Goal: Task Accomplishment & Management: Manage account settings

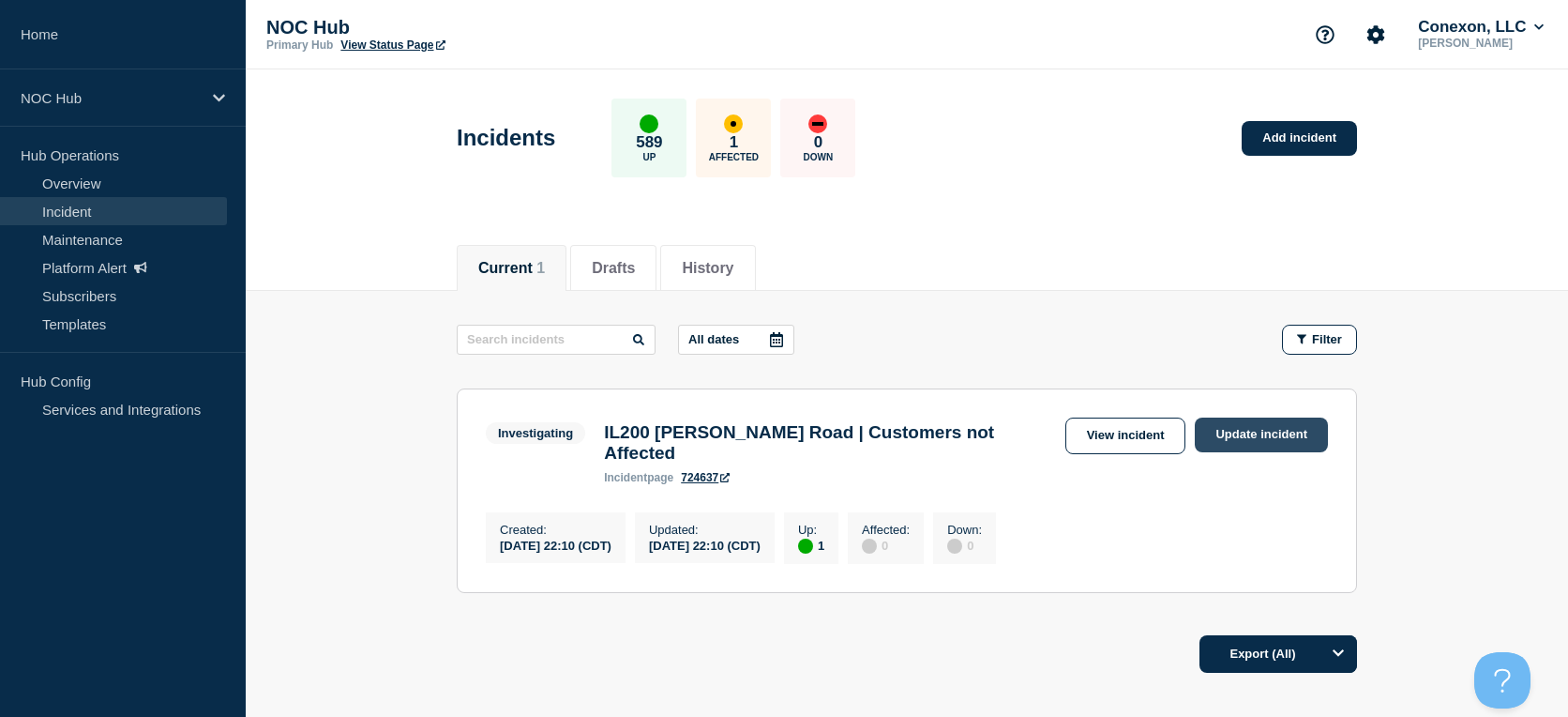
click at [1229, 433] on link "Update incident" at bounding box center [1261, 434] width 134 height 35
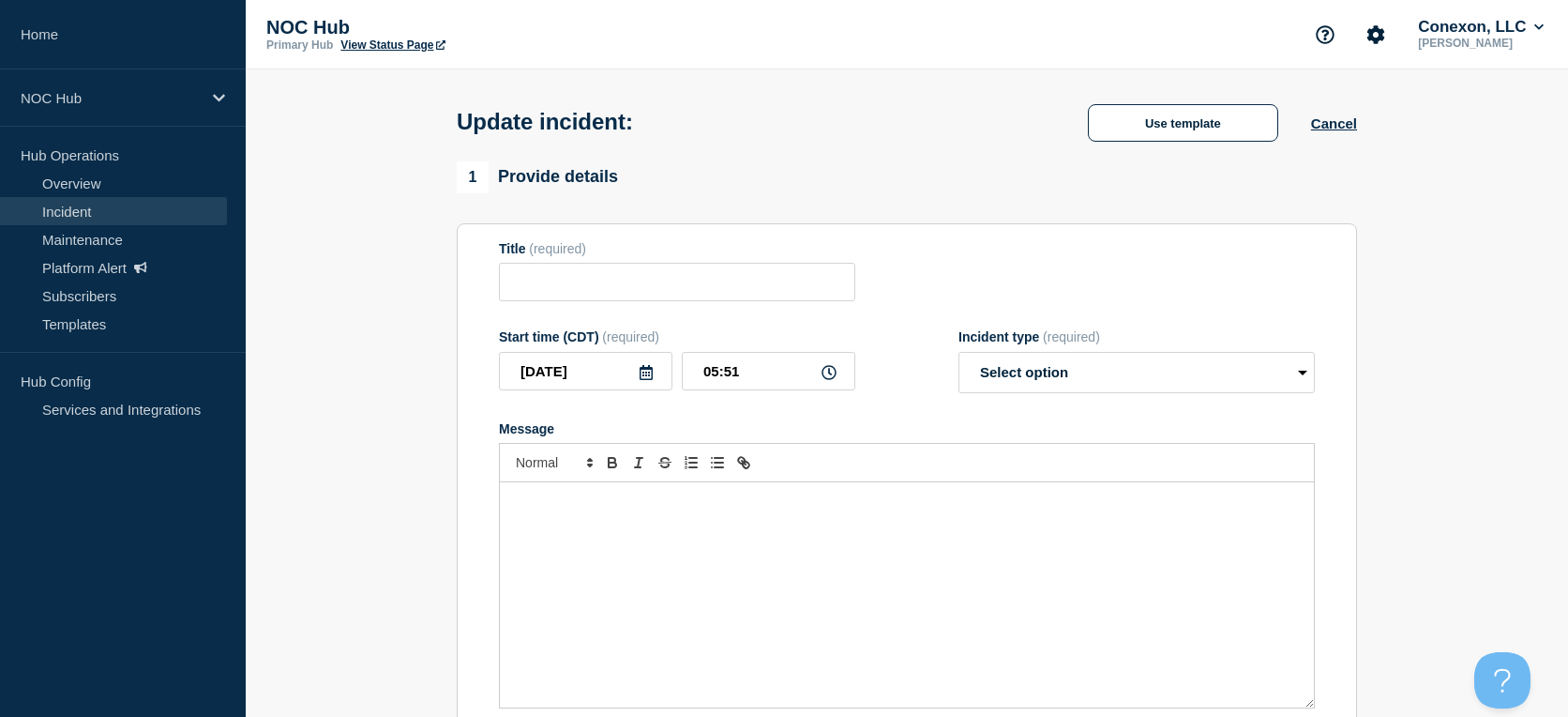
type input "IL200 [PERSON_NAME] Road | Customers not Affected"
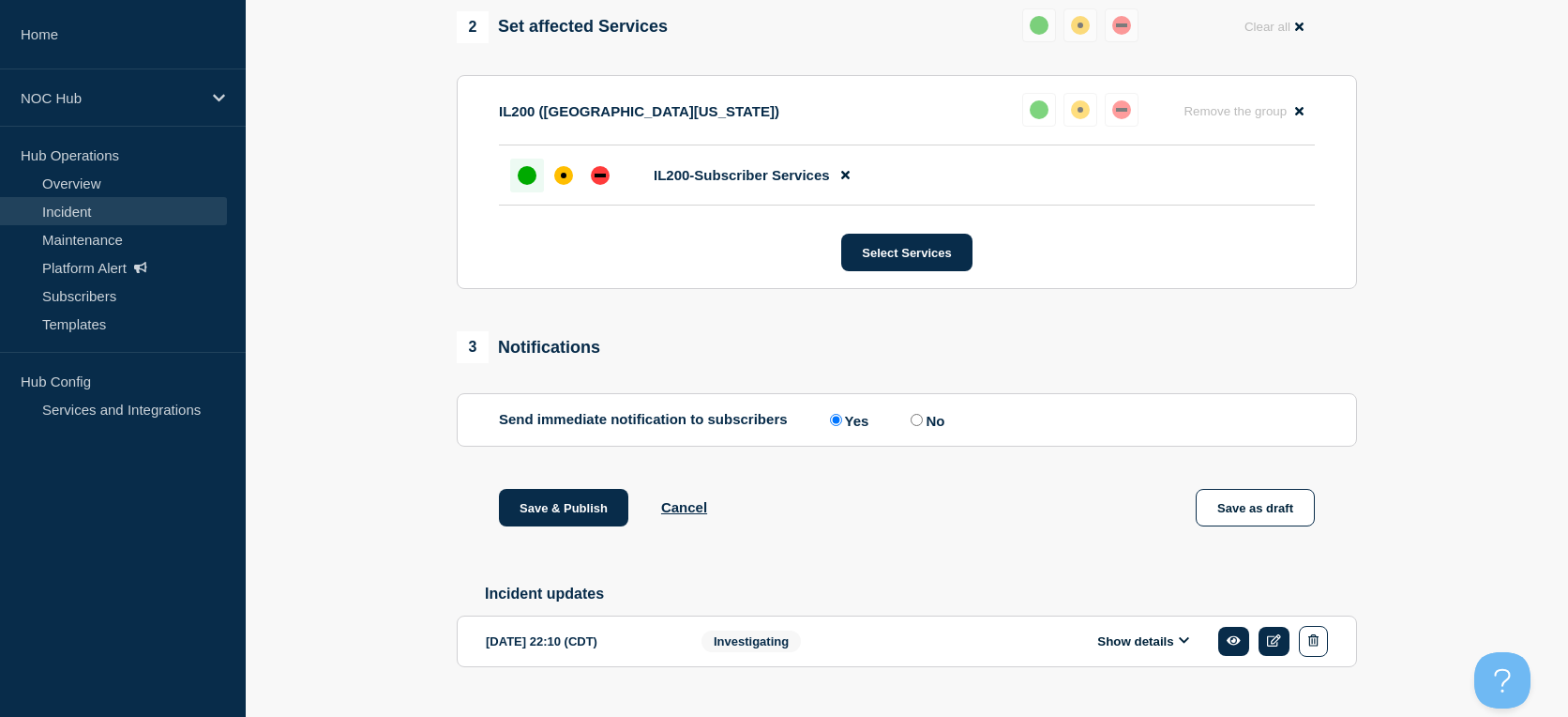
scroll to position [838, 0]
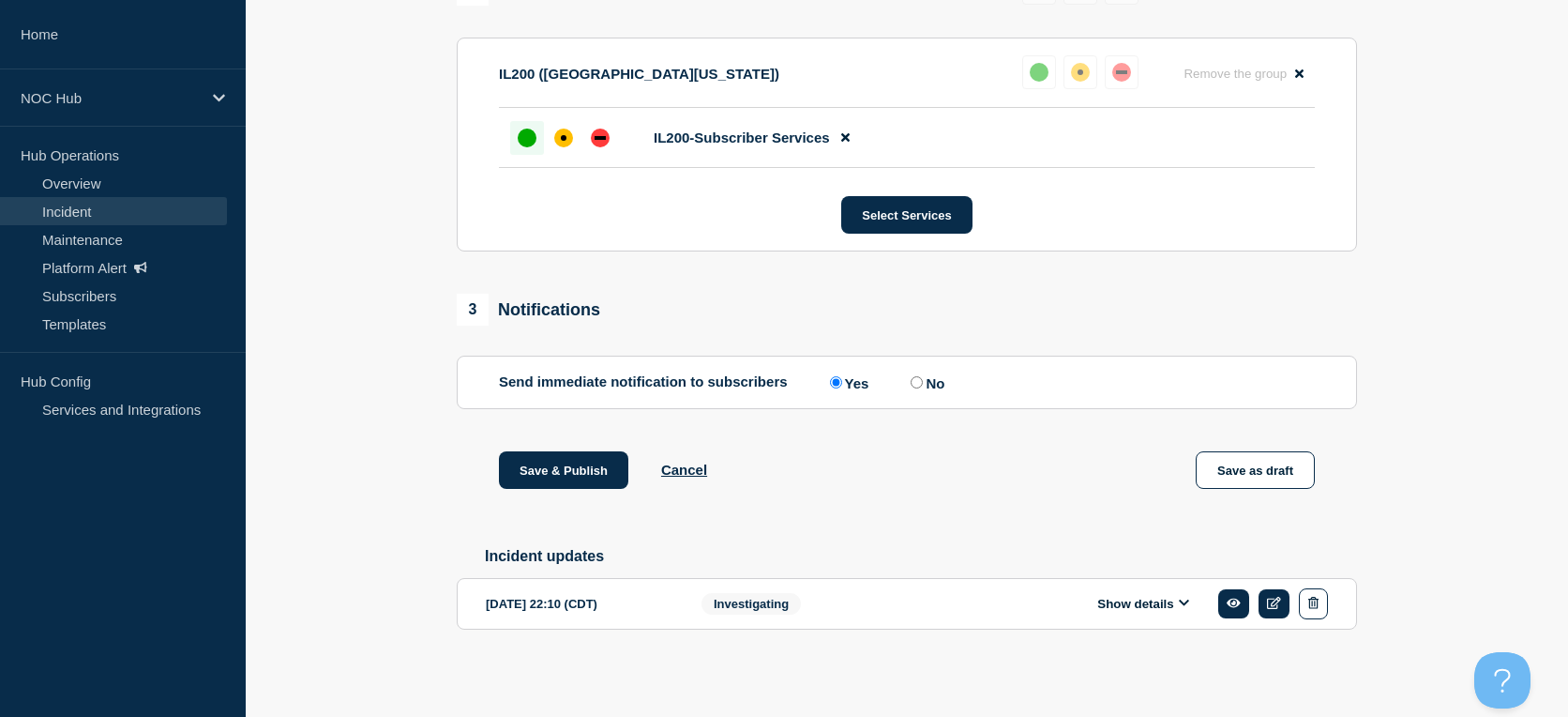
click at [1184, 607] on icon at bounding box center [1185, 603] width 12 height 12
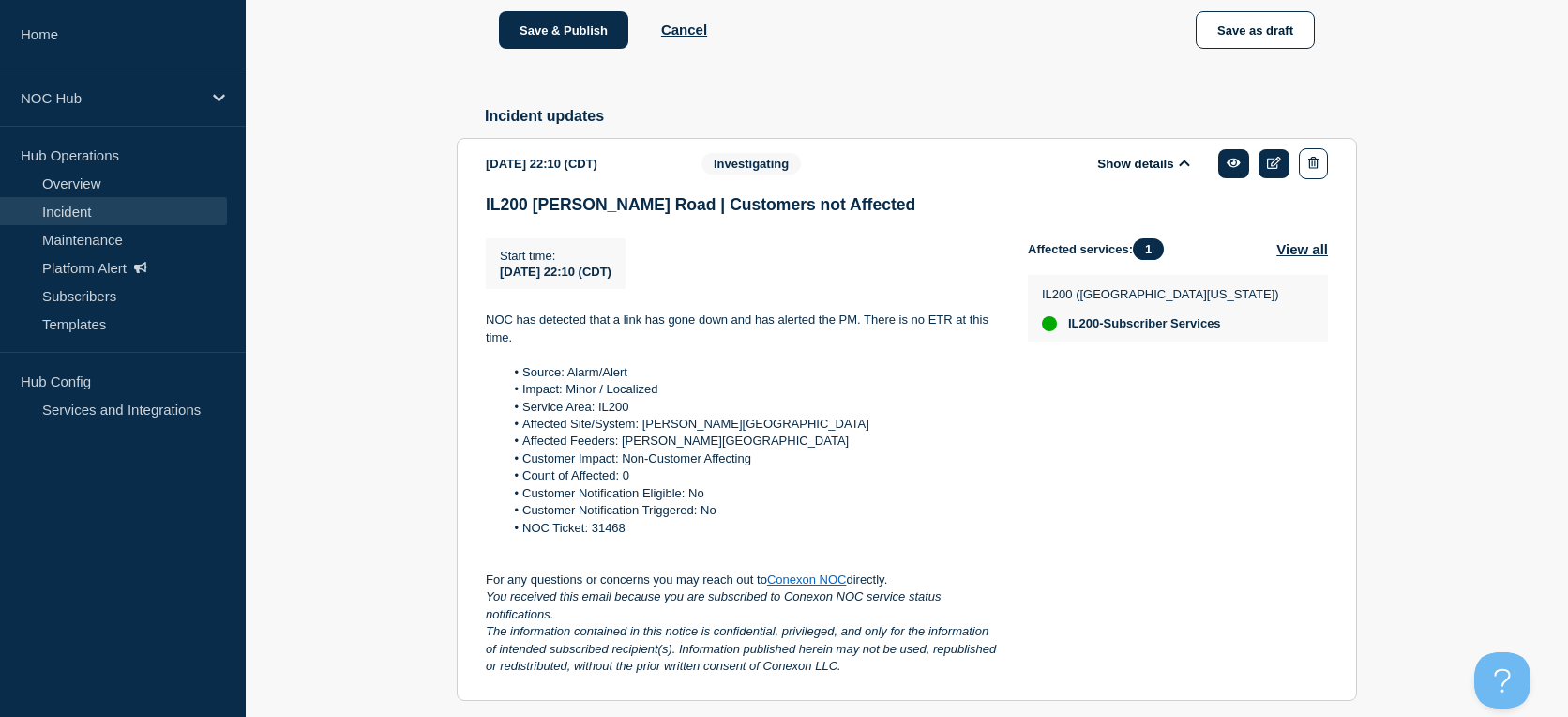
scroll to position [1351, 0]
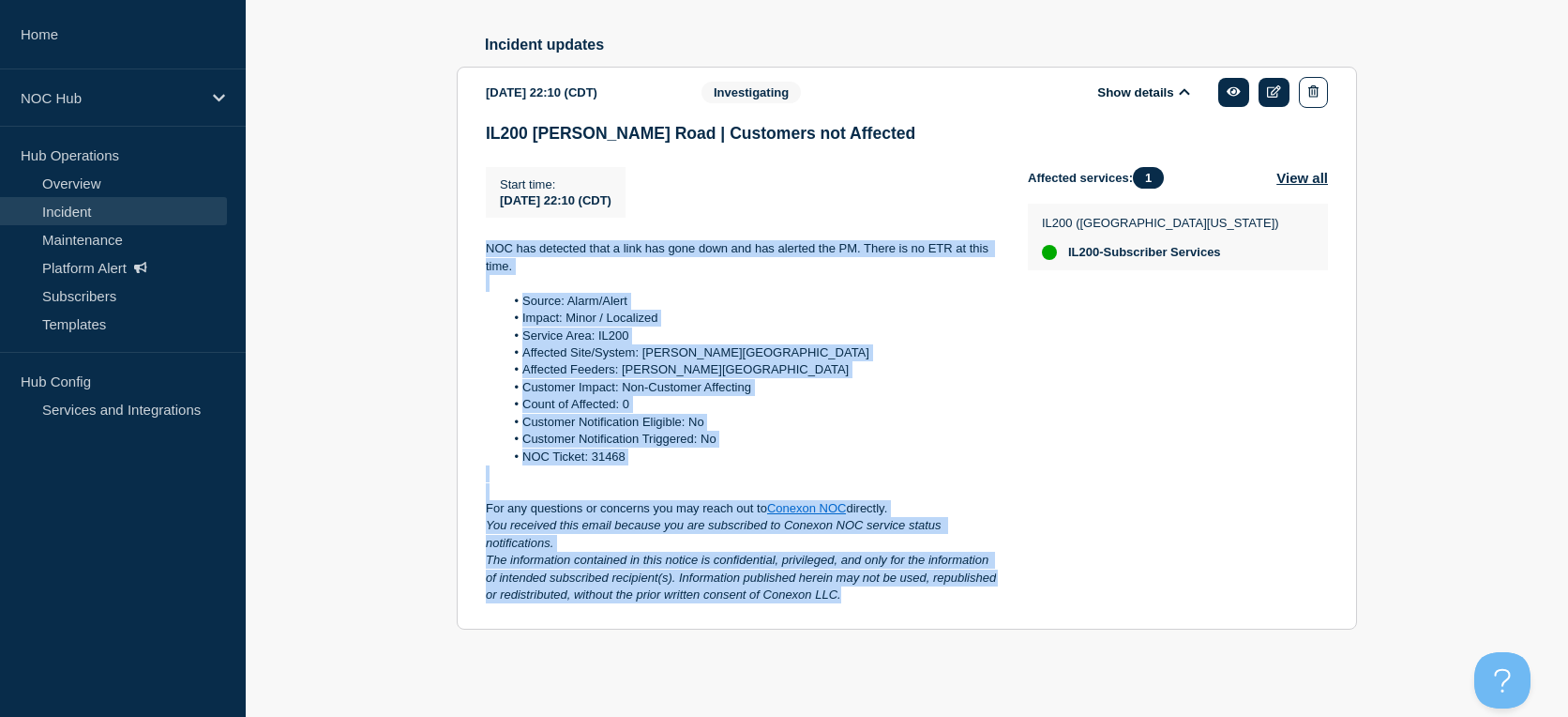
drag, startPoint x: 485, startPoint y: 239, endPoint x: 963, endPoint y: 602, distance: 600.2
click at [963, 602] on div "NOC has detected that a link has gone down and has alerted the PM. There is no …" at bounding box center [741, 422] width 512 height 364
copy div "NOC has detected that a link has gone down and has alerted the PM. There is no …"
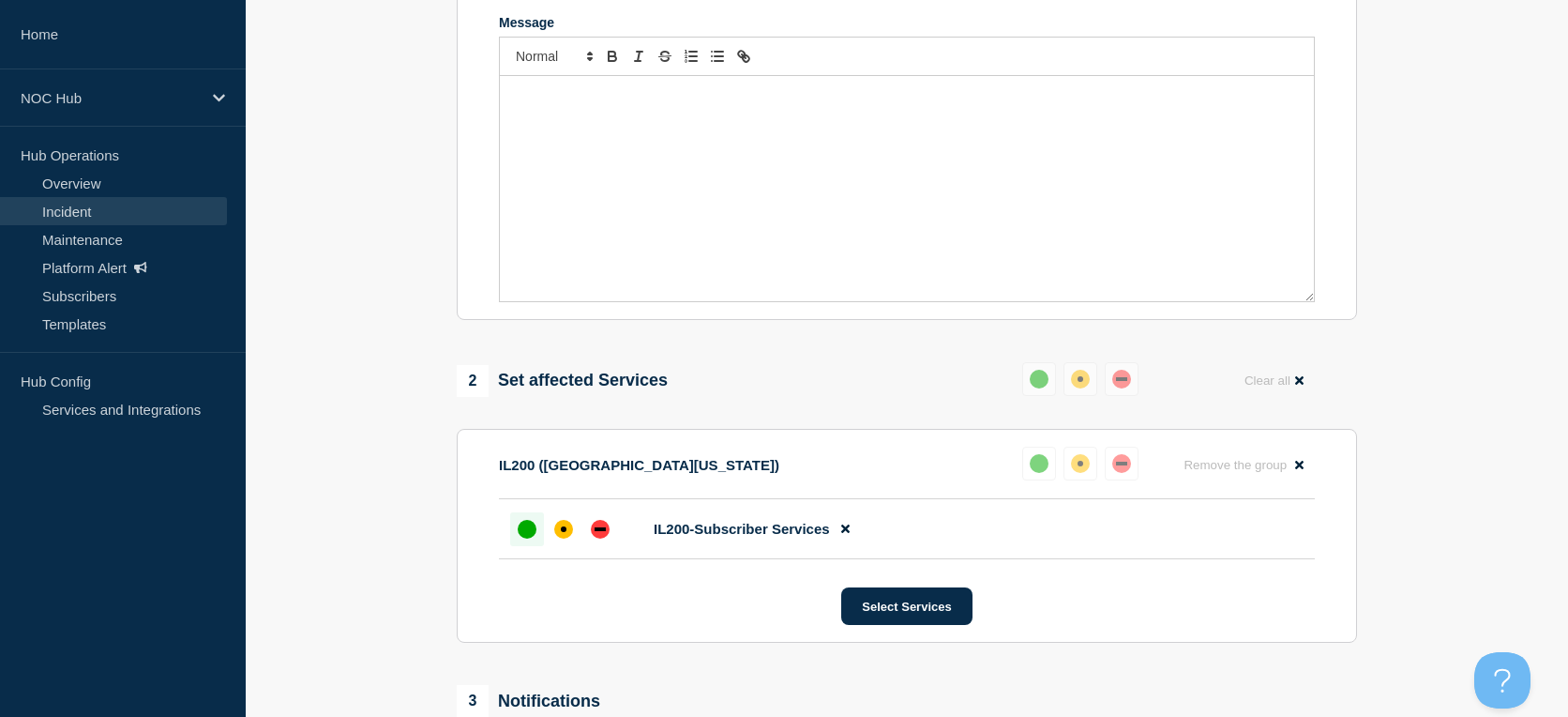
scroll to position [309, 0]
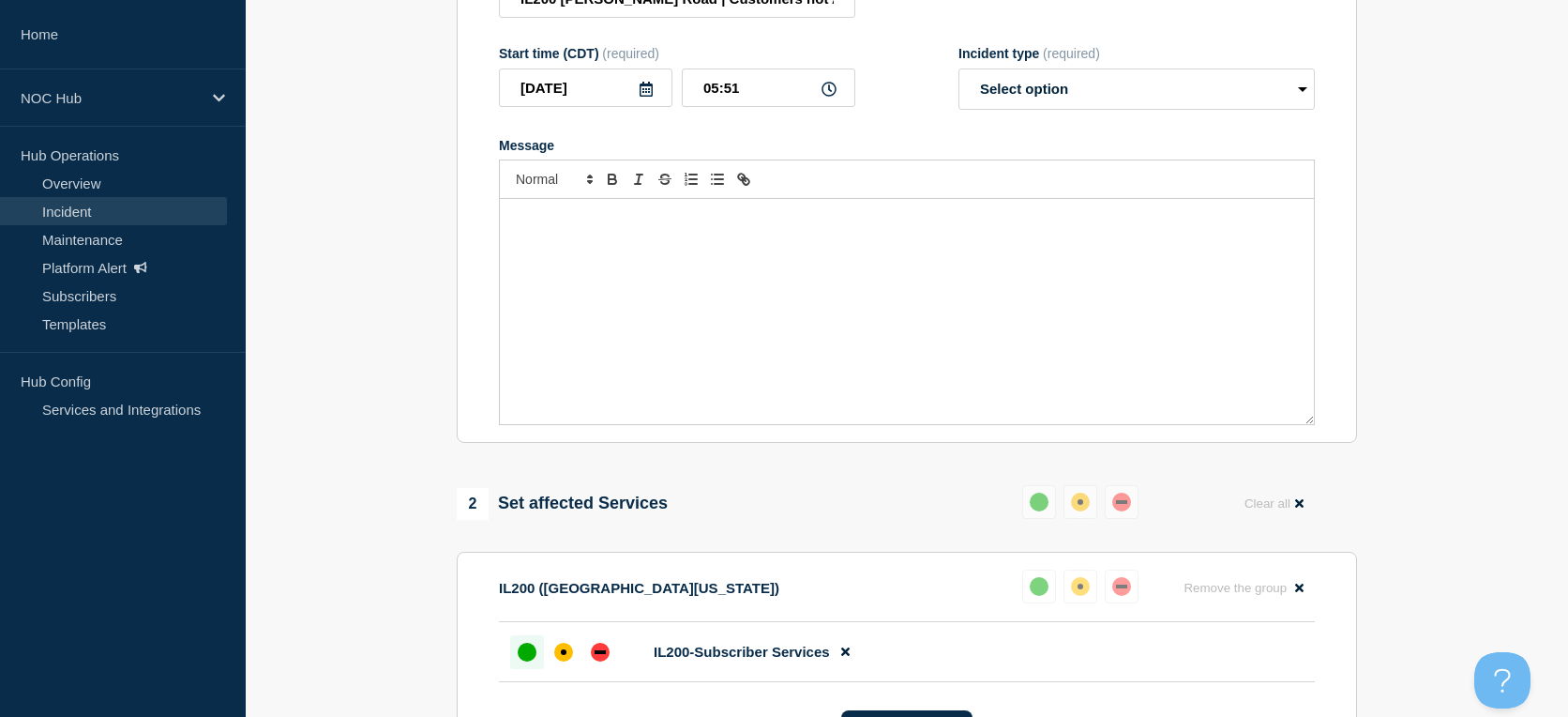
click at [714, 281] on div "Message" at bounding box center [906, 311] width 814 height 225
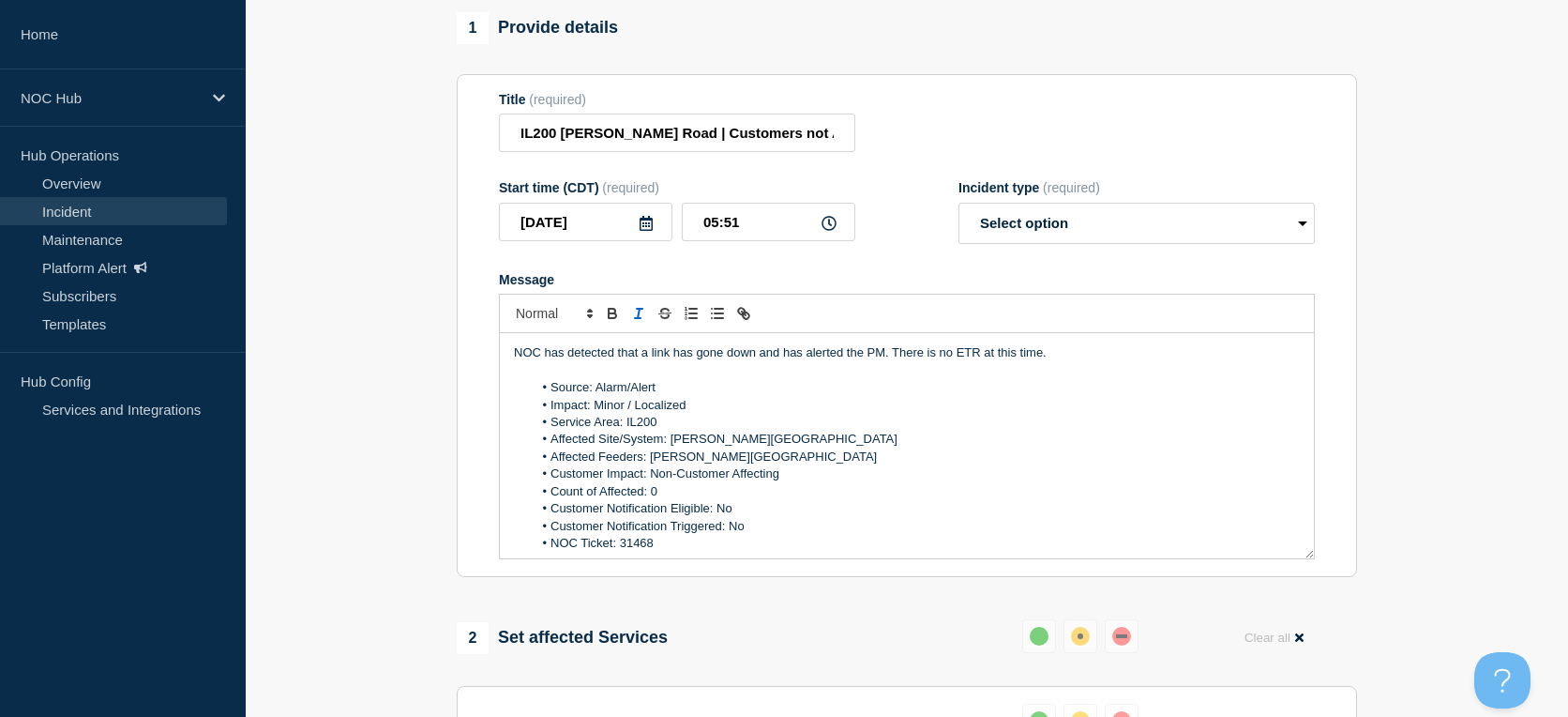
scroll to position [0, 0]
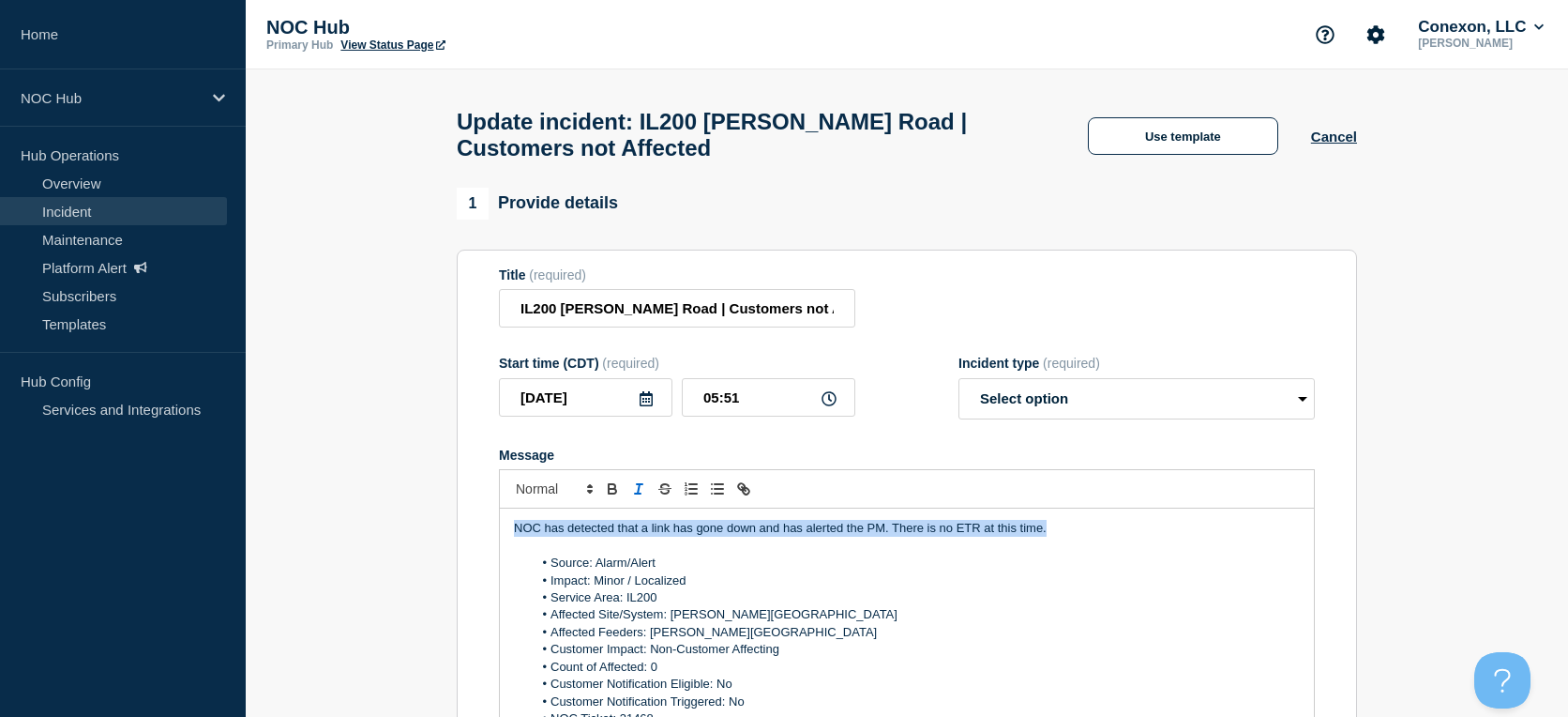
drag, startPoint x: 1063, startPoint y: 542, endPoint x: 339, endPoint y: 514, distance: 724.5
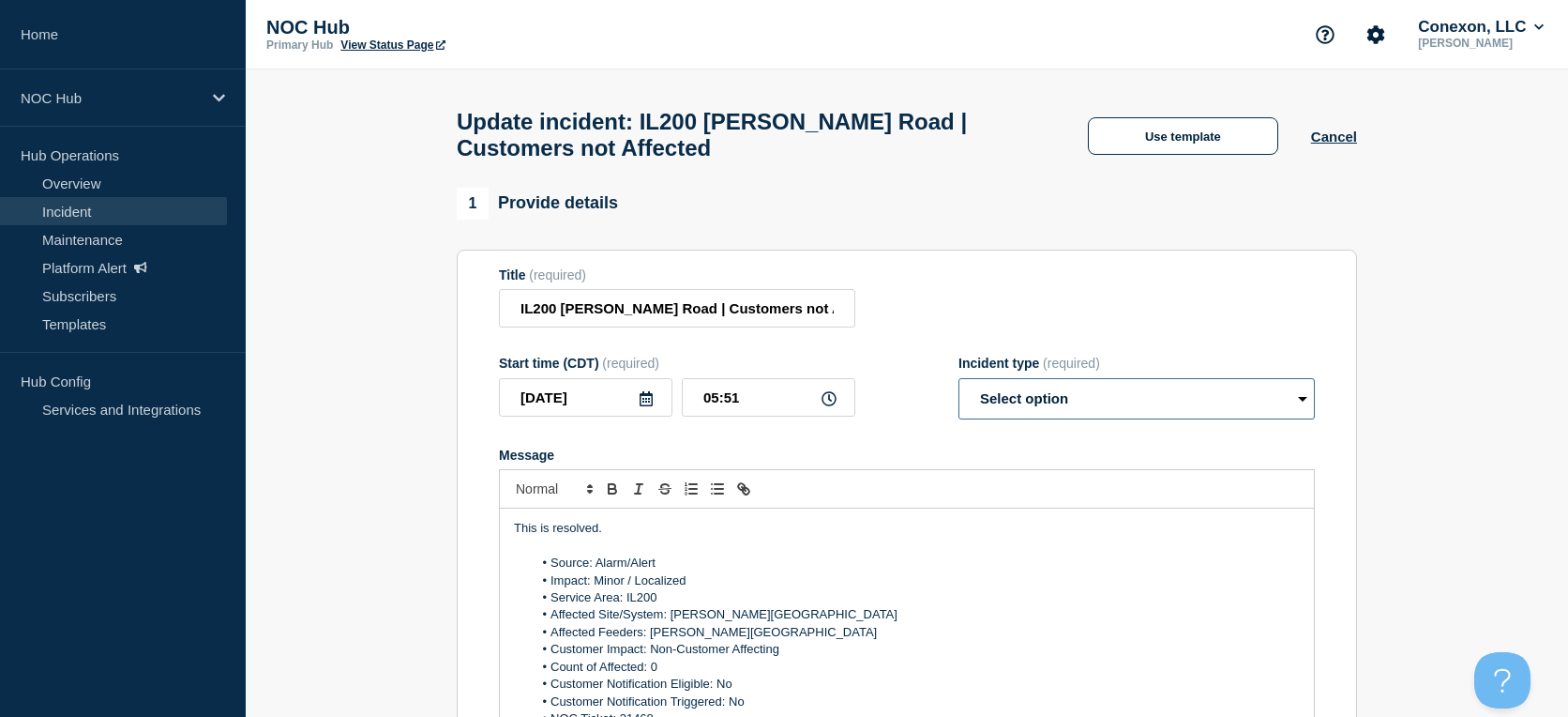
click at [1012, 405] on select "Select option Investigating Identified Monitoring Resolved" at bounding box center [1136, 398] width 356 height 41
select select "resolved"
click at [958, 388] on select "Select option Investigating Identified Monitoring Resolved" at bounding box center [1136, 398] width 356 height 41
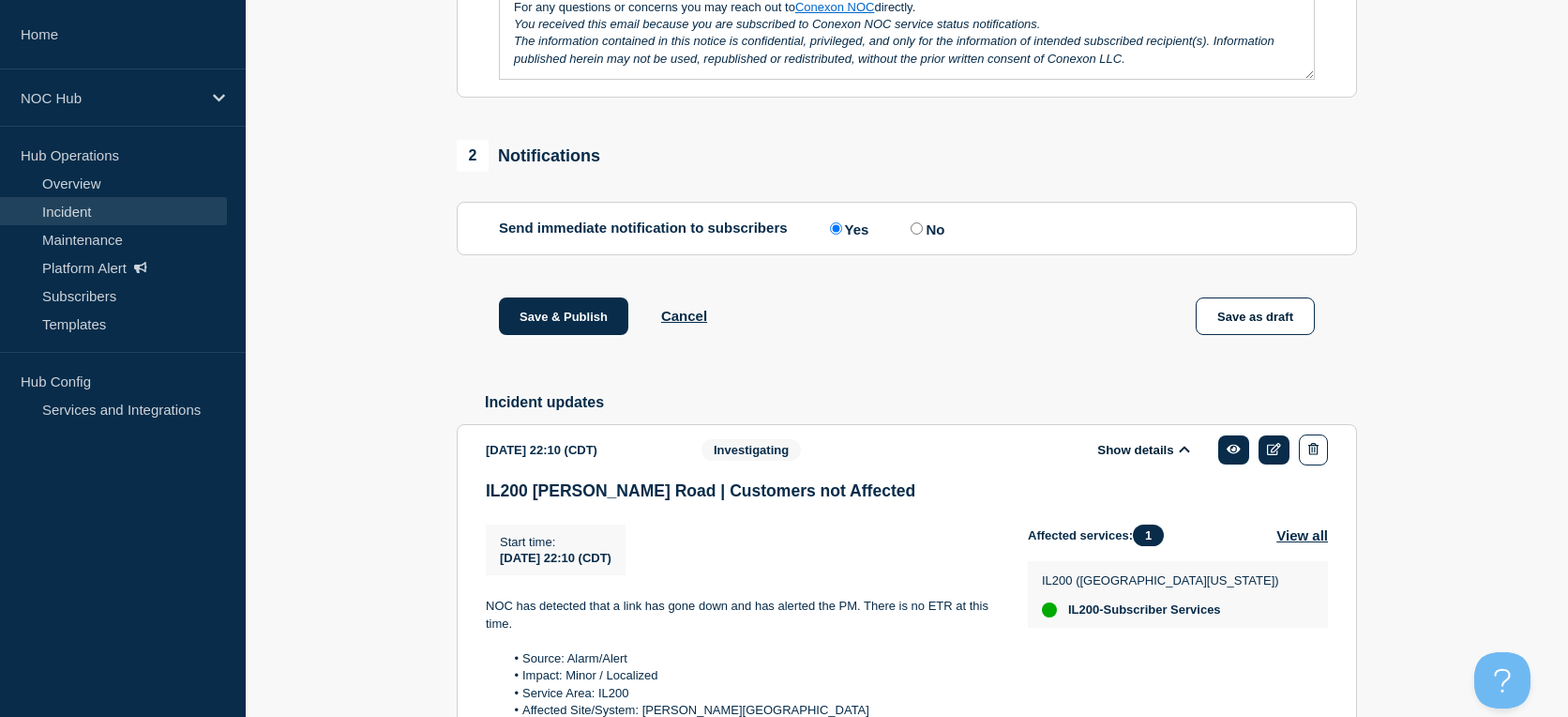
scroll to position [300, 0]
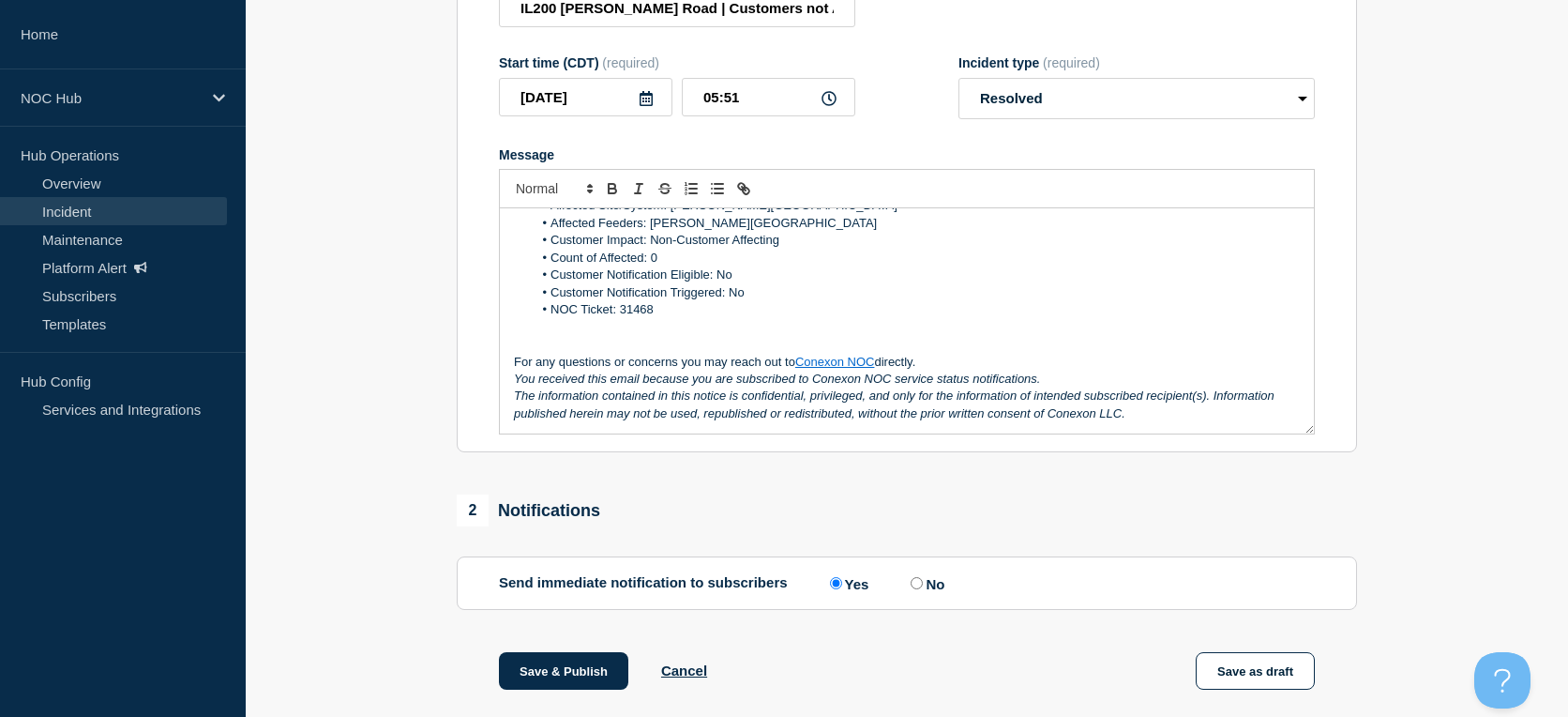
click at [922, 589] on input "No" at bounding box center [916, 582] width 12 height 12
radio input "true"
radio input "false"
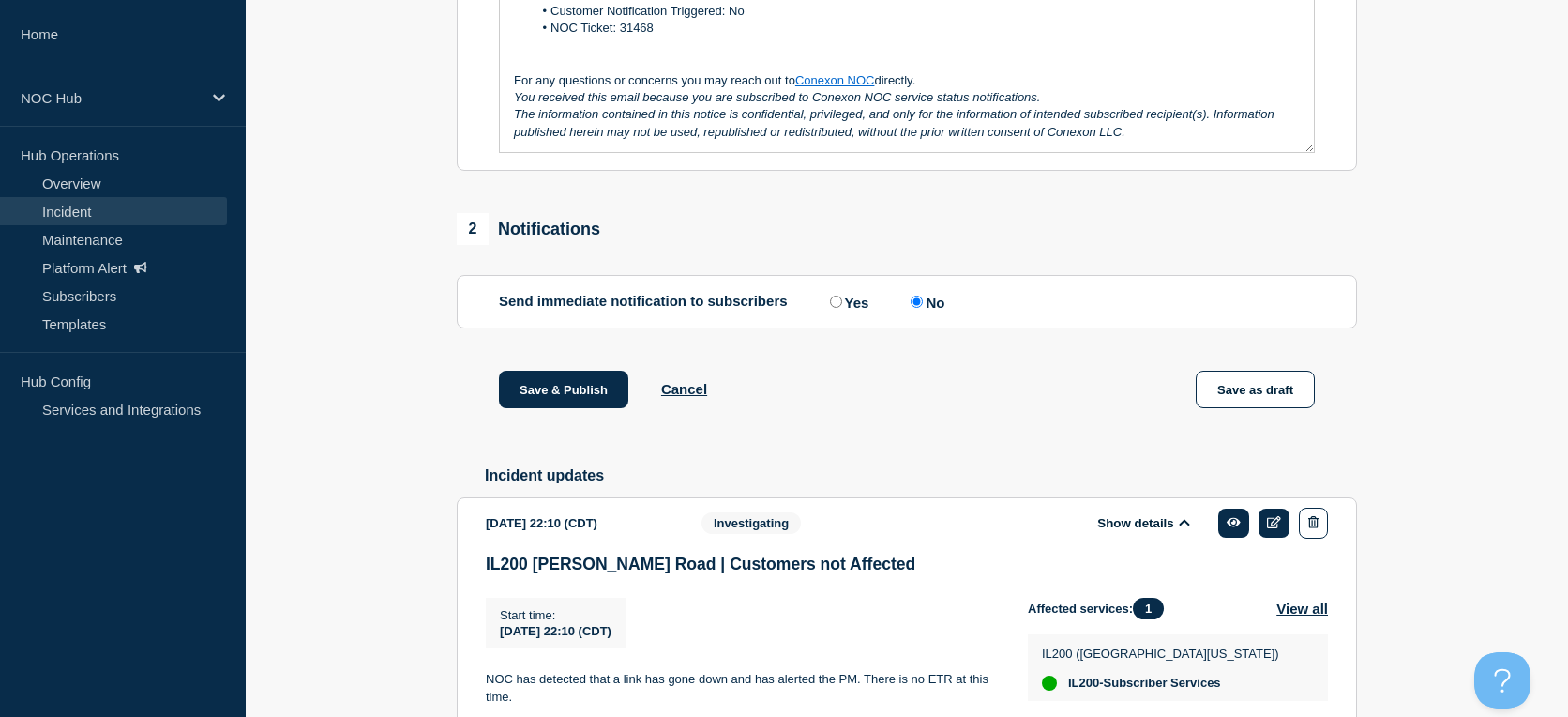
scroll to position [717, 0]
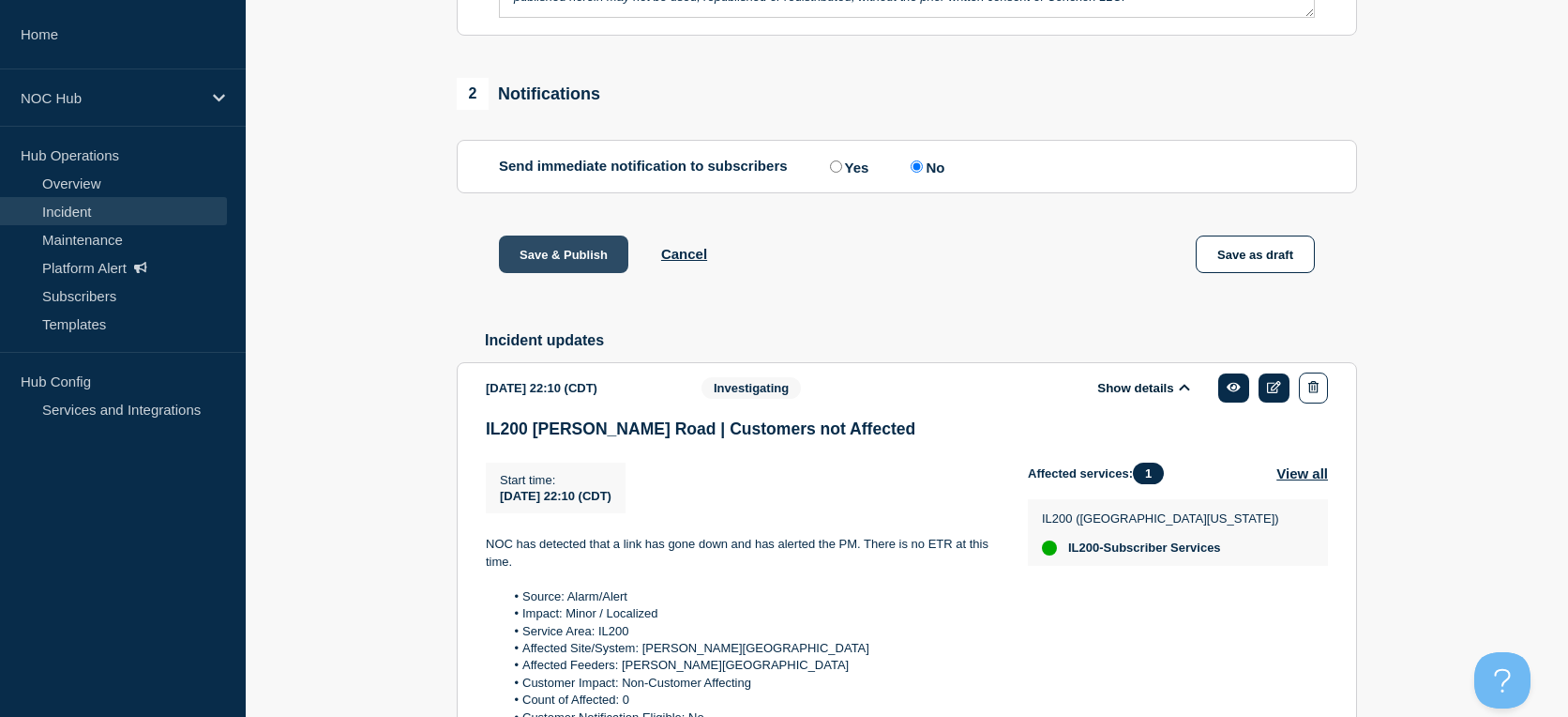
click at [577, 268] on button "Save & Publish" at bounding box center [563, 254] width 130 height 37
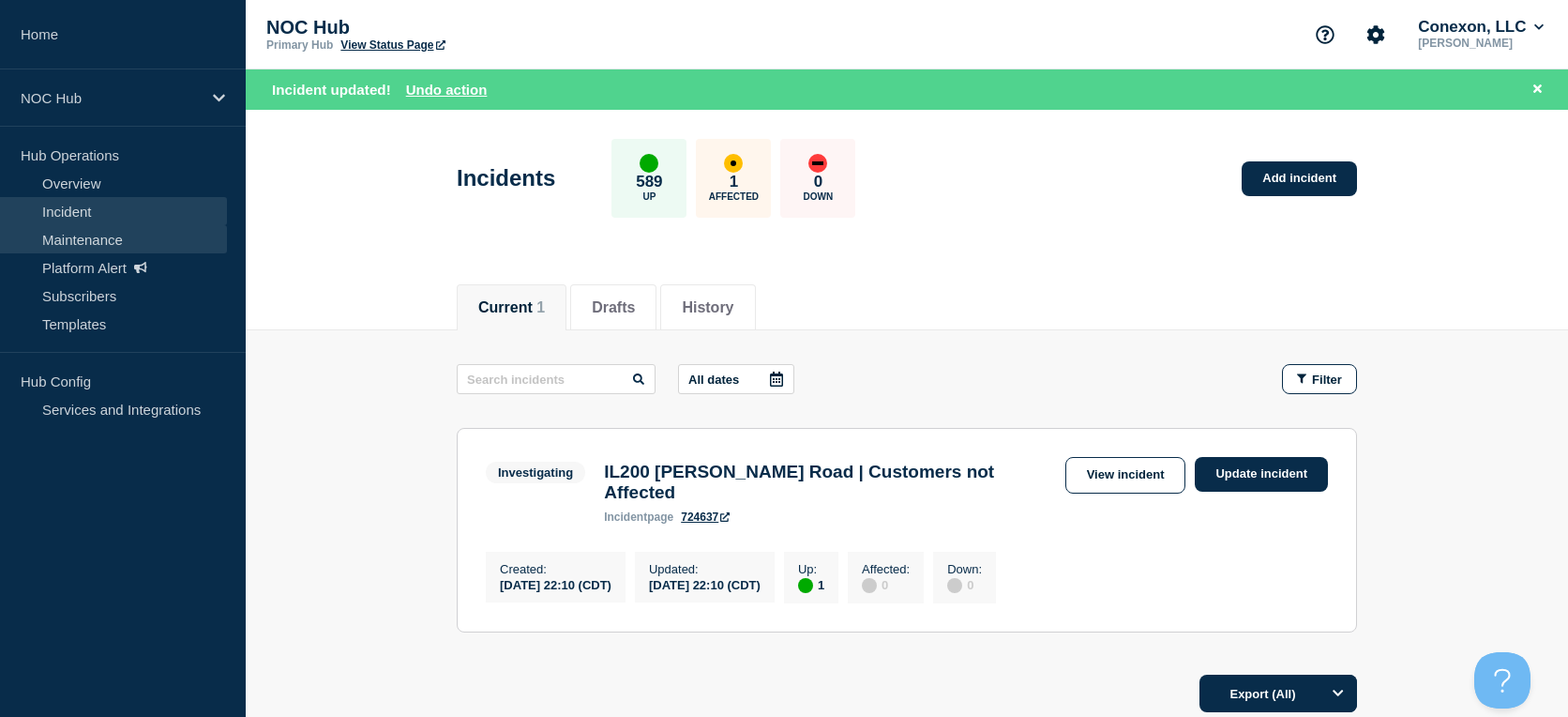
click at [110, 225] on link "Maintenance" at bounding box center [113, 238] width 227 height 28
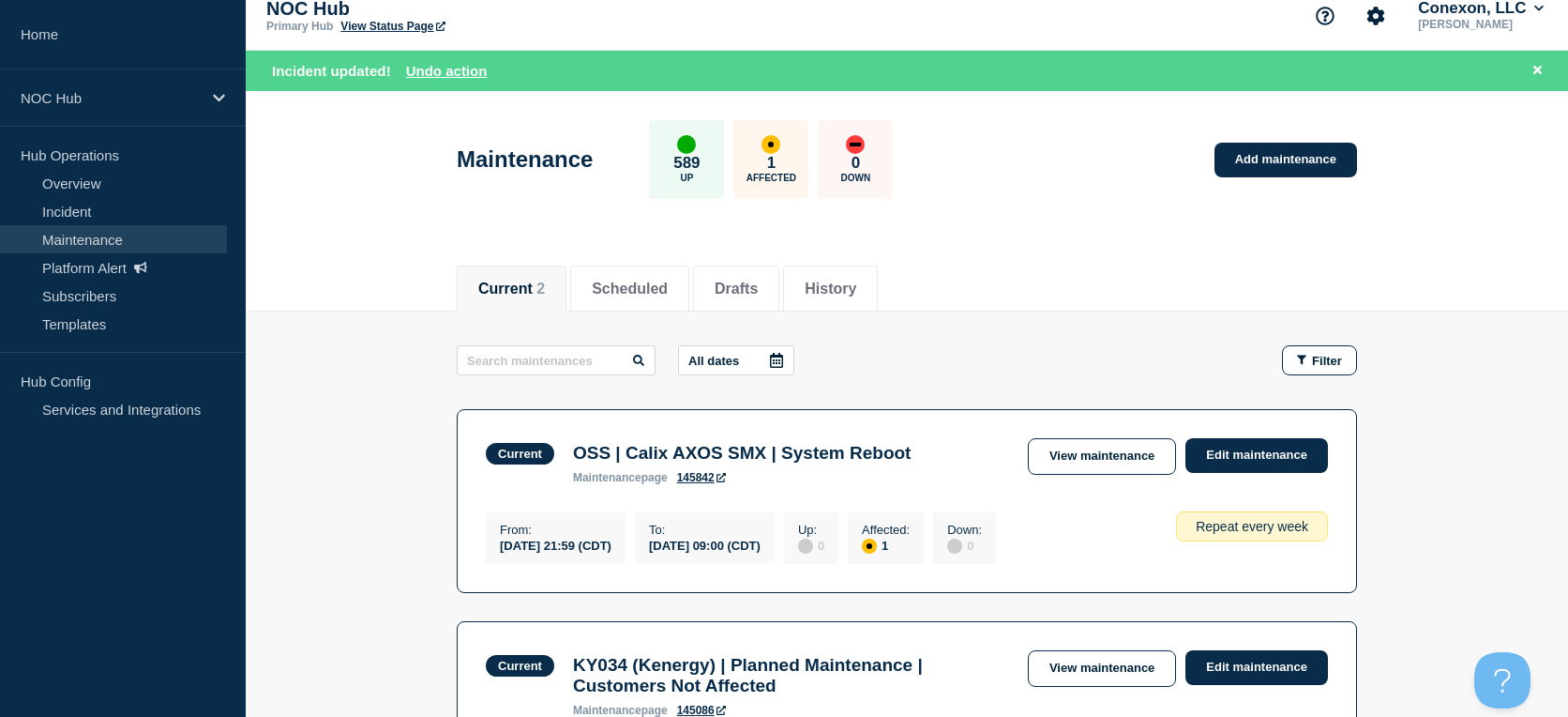
scroll to position [396, 0]
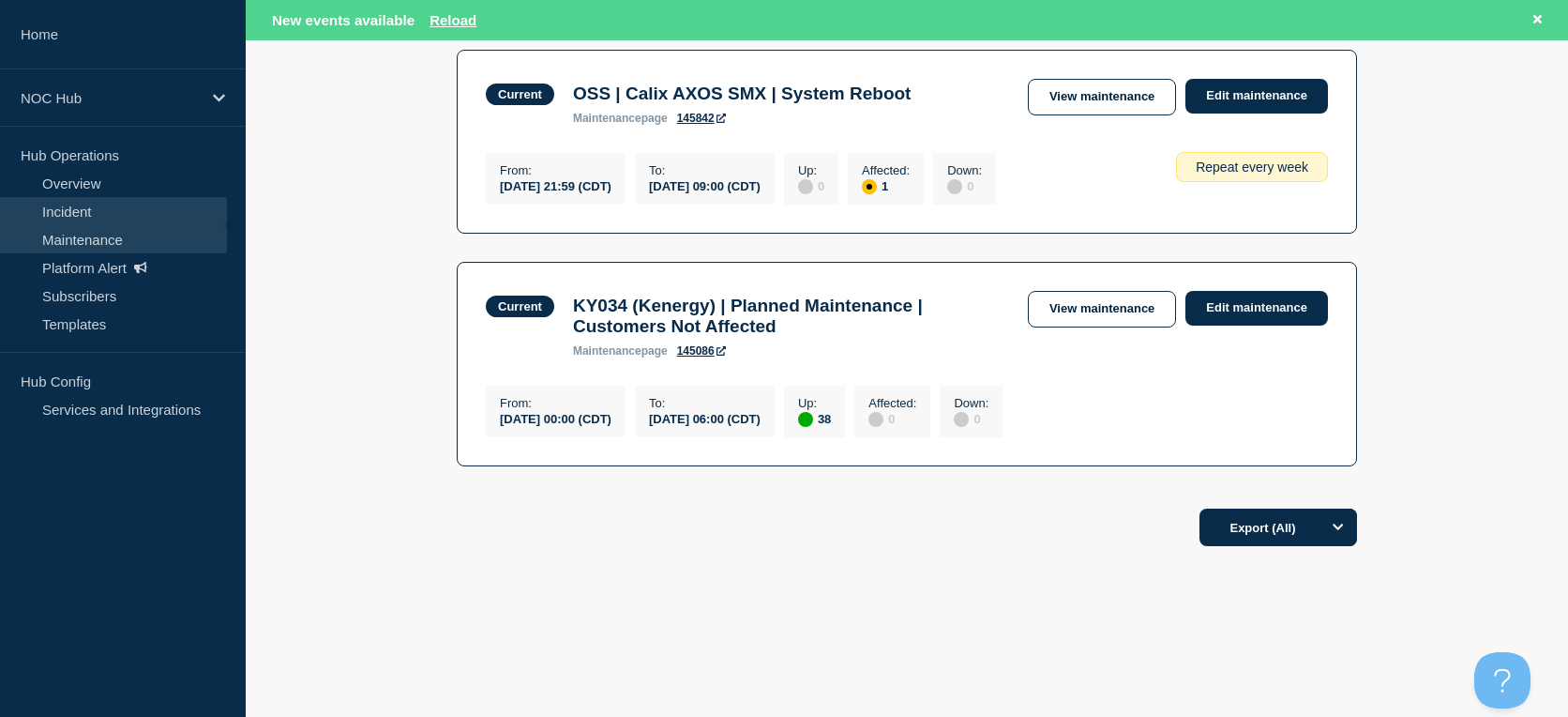
click at [107, 214] on link "Incident" at bounding box center [113, 210] width 227 height 28
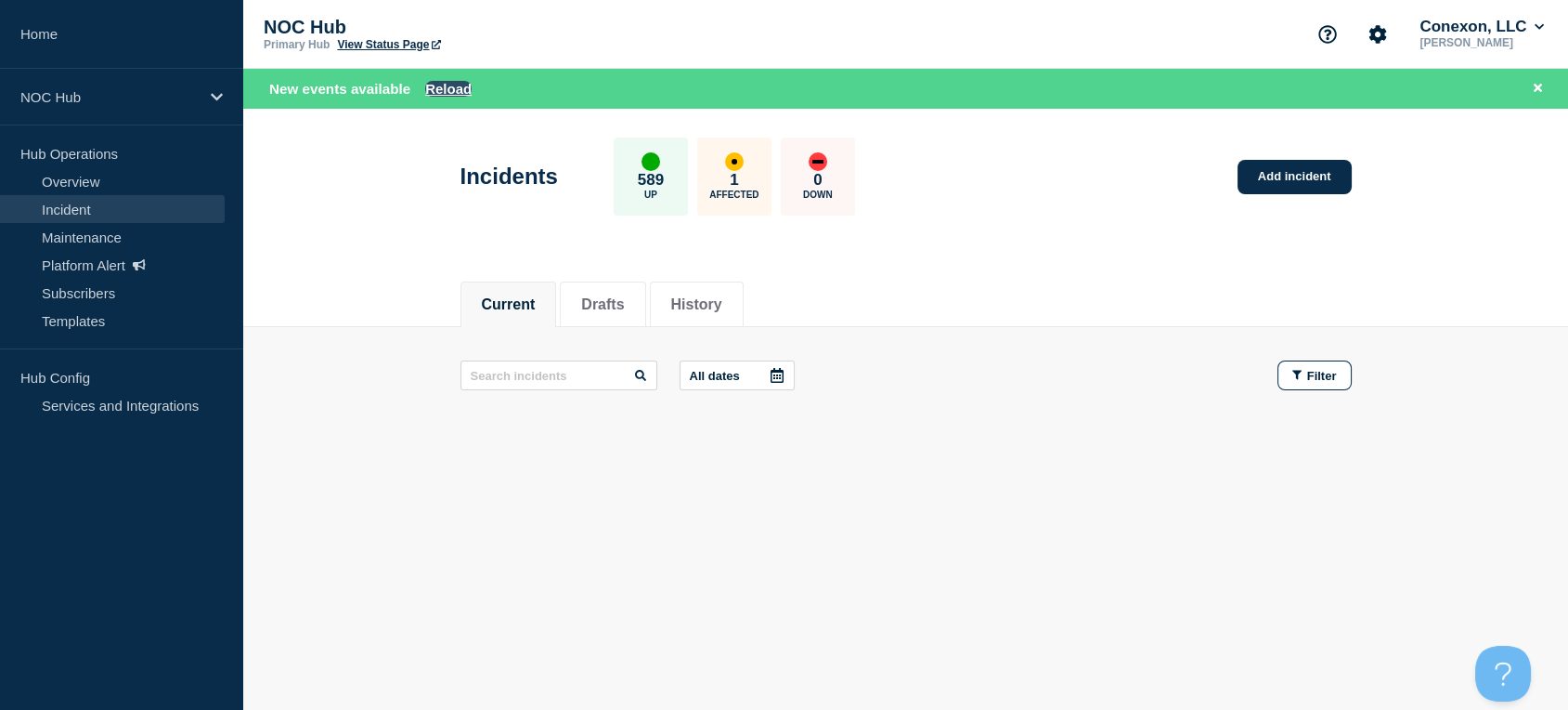
click at [445, 93] on button "Reload" at bounding box center [448, 89] width 47 height 16
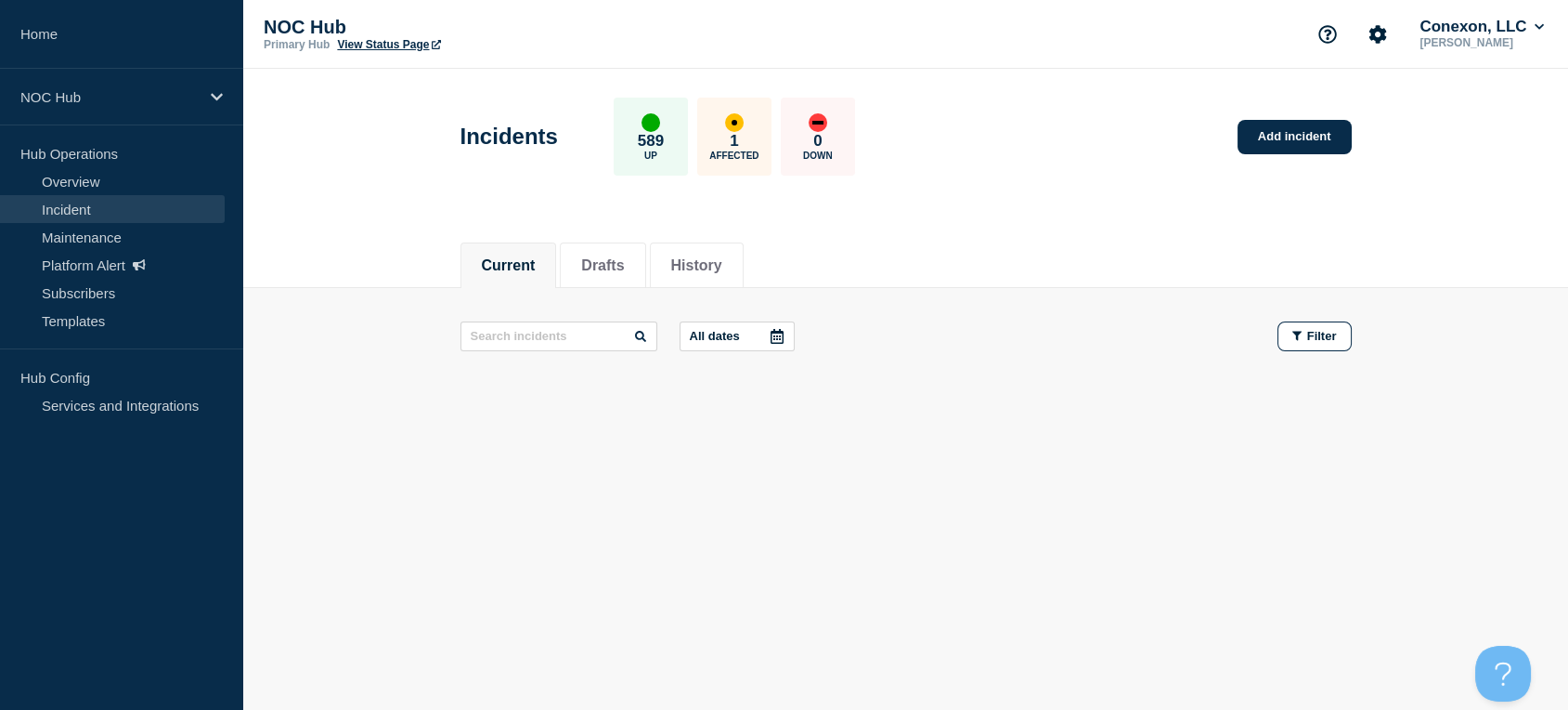
click at [969, 161] on div "Incidents 589 Up 1 Affected 0 Down Add incident" at bounding box center [906, 129] width 933 height 113
